Goal: Information Seeking & Learning: Learn about a topic

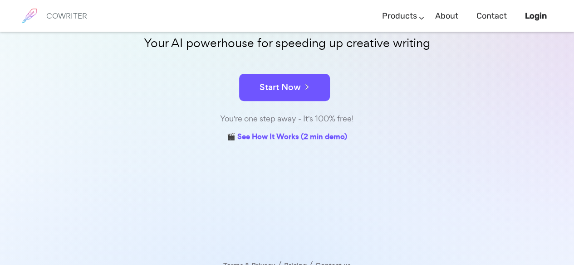
scroll to position [140, 0]
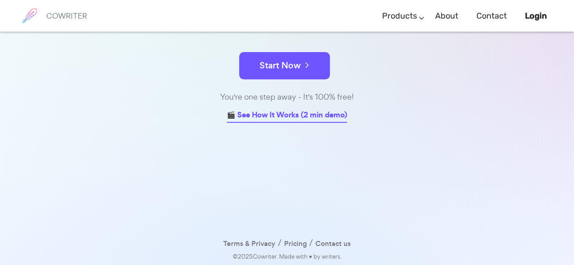
click at [300, 113] on link "🎬 See How It Works (2 min demo)" at bounding box center [287, 116] width 120 height 14
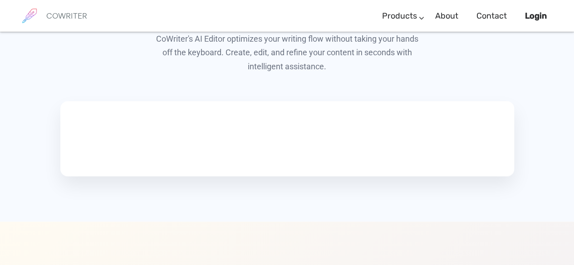
scroll to position [514, 0]
click at [198, 154] on video at bounding box center [130, 138] width 136 height 68
click at [167, 161] on video at bounding box center [130, 138] width 136 height 68
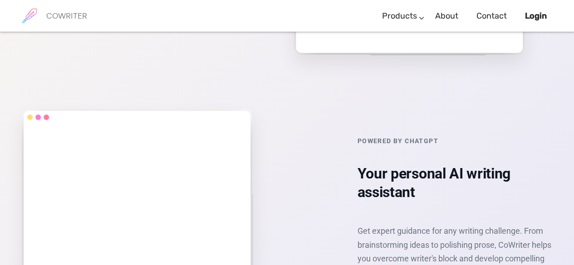
scroll to position [1249, 0]
